Goal: Information Seeking & Learning: Learn about a topic

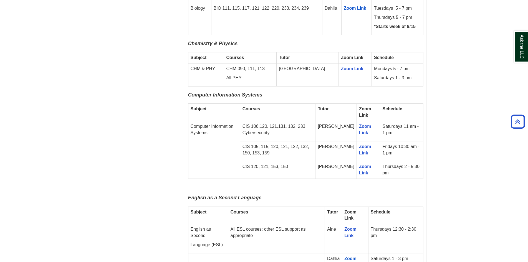
scroll to position [582, 0]
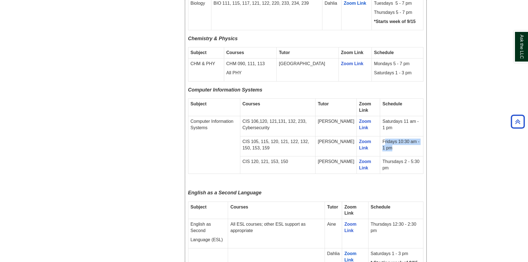
drag, startPoint x: 381, startPoint y: 123, endPoint x: 423, endPoint y: 128, distance: 41.7
click at [423, 128] on table "Subject Courses Tutor Zoom Link Schedule Computer Information Systems CIS 106,1…" at bounding box center [305, 135] width 235 height 75
click at [413, 136] on td "Fridays 10:30 am - 1 pm" at bounding box center [401, 146] width 43 height 20
drag, startPoint x: 378, startPoint y: 120, endPoint x: 402, endPoint y: 128, distance: 24.9
click at [402, 136] on td "Fridays 10:30 am - 1 pm" at bounding box center [401, 146] width 43 height 20
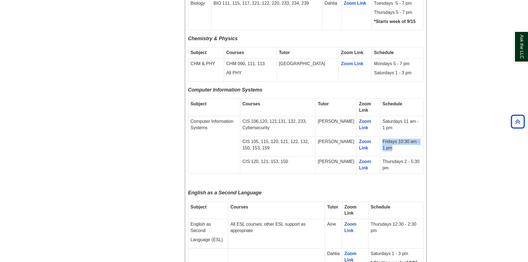
click at [402, 136] on td "Fridays 10:30 am - 1 pm" at bounding box center [401, 146] width 43 height 20
drag, startPoint x: 273, startPoint y: 121, endPoint x: 322, endPoint y: 128, distance: 49.3
click at [313, 139] on p "CIS 105, 115, 120, 121, 122, 132, 150, 153, 159" at bounding box center [277, 145] width 71 height 13
drag, startPoint x: 379, startPoint y: 121, endPoint x: 408, endPoint y: 128, distance: 29.5
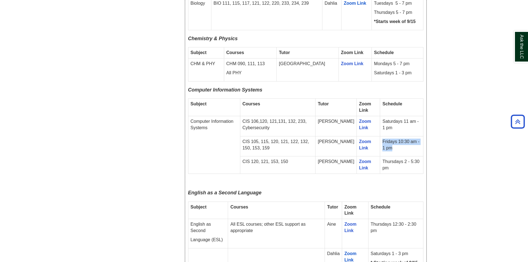
click at [408, 136] on td "Fridays 10:30 am - 1 pm" at bounding box center [401, 146] width 43 height 20
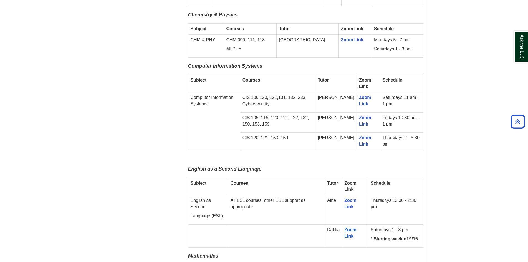
scroll to position [637, 0]
